Goal: Task Accomplishment & Management: Manage account settings

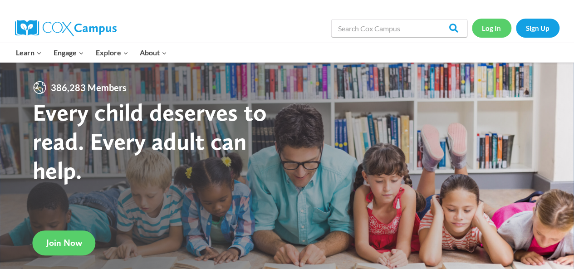
click at [500, 25] on link "Log In" at bounding box center [491, 28] width 39 height 19
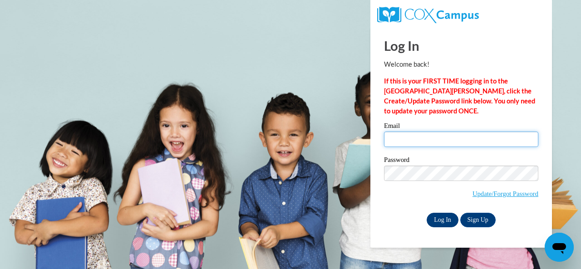
type input "aksawyer@yahoo.com"
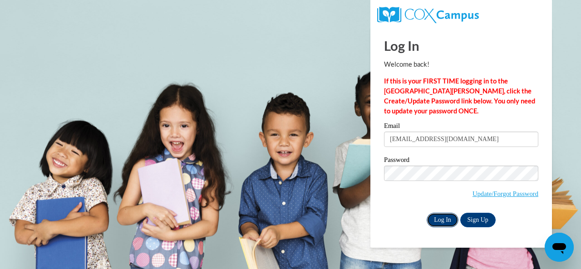
click at [444, 223] on input "Log In" at bounding box center [442, 220] width 32 height 15
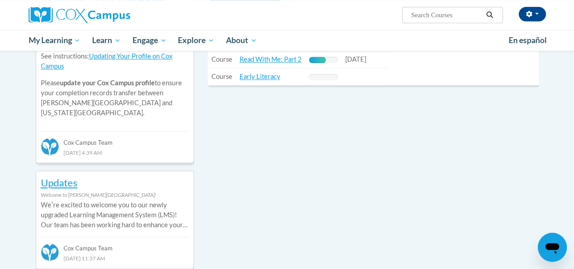
scroll to position [315, 0]
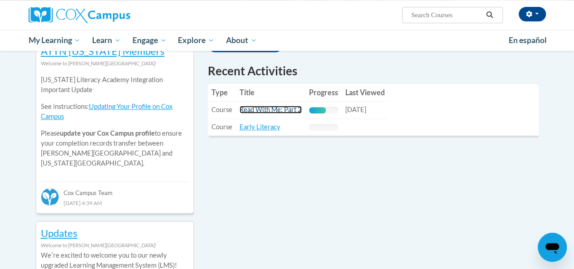
click at [282, 111] on link "Read With Me: Part 2" at bounding box center [270, 110] width 62 height 8
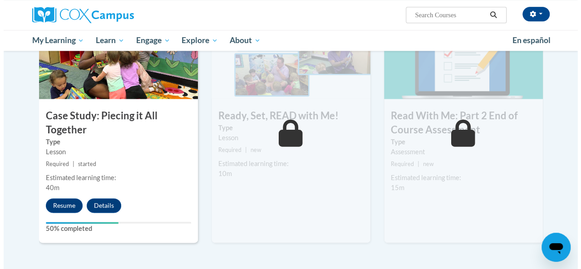
scroll to position [480, 0]
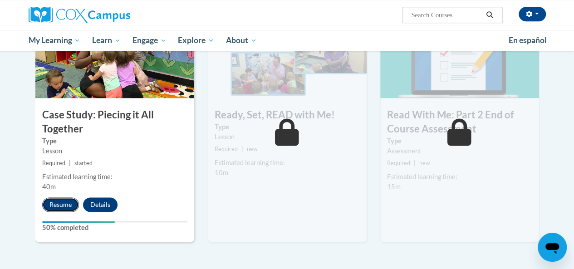
click at [61, 202] on button "Resume" at bounding box center [60, 204] width 37 height 15
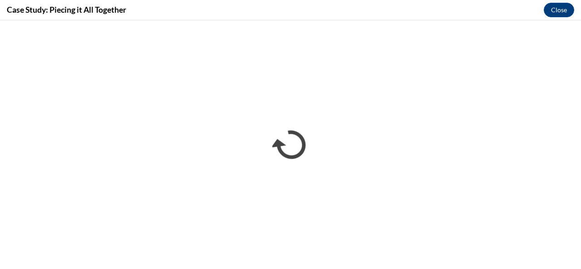
scroll to position [0, 0]
